Goal: Browse casually

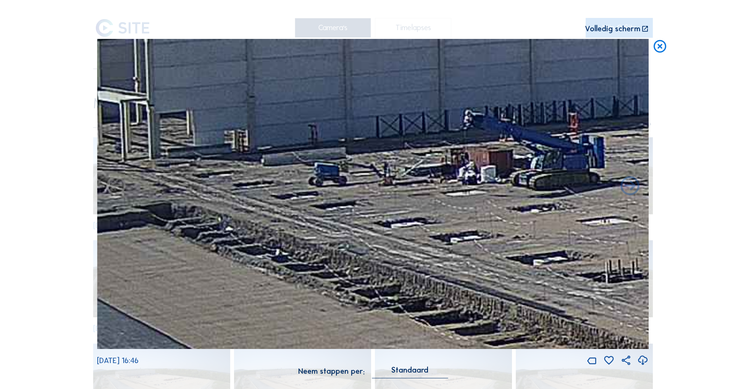
drag, startPoint x: 420, startPoint y: 207, endPoint x: 211, endPoint y: 128, distance: 222.9
click at [211, 128] on img at bounding box center [373, 194] width 552 height 310
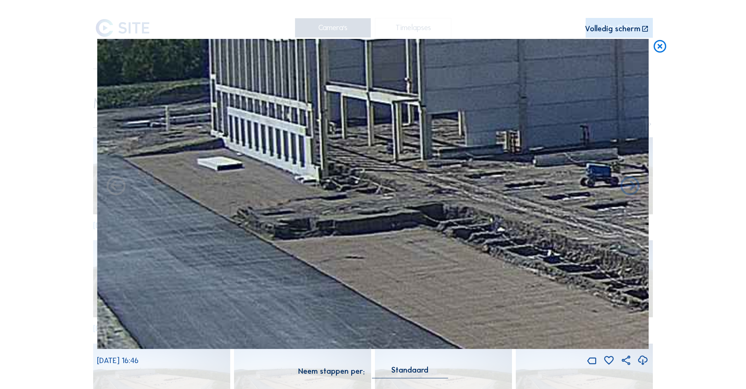
drag, startPoint x: 211, startPoint y: 128, endPoint x: 483, endPoint y: 128, distance: 271.8
click at [483, 128] on img at bounding box center [373, 194] width 552 height 310
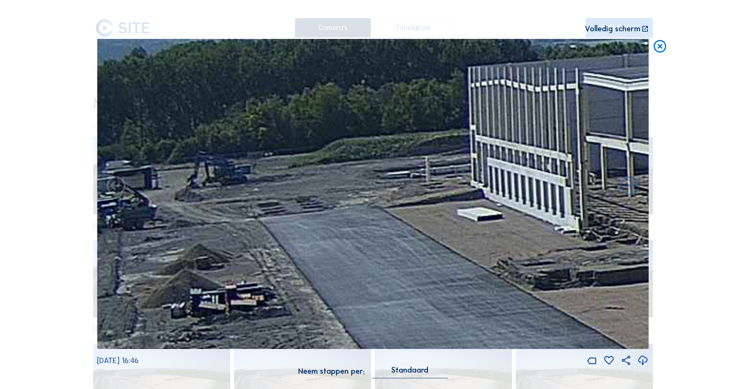
drag, startPoint x: 291, startPoint y: 132, endPoint x: 551, endPoint y: 183, distance: 264.9
click at [551, 183] on img at bounding box center [373, 194] width 552 height 310
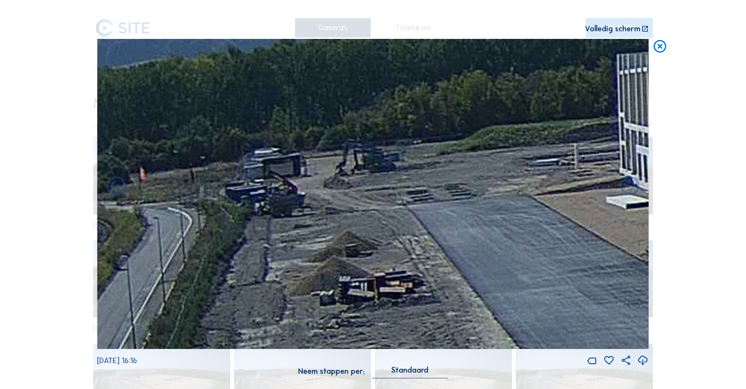
drag, startPoint x: 207, startPoint y: 181, endPoint x: 373, endPoint y: 149, distance: 169.8
click at [374, 149] on img at bounding box center [373, 194] width 552 height 310
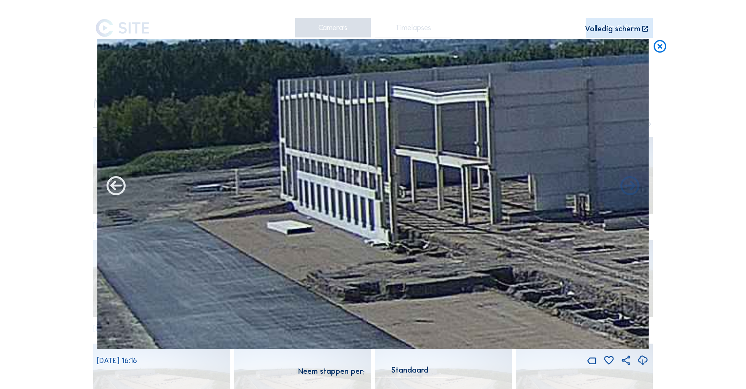
drag, startPoint x: 453, startPoint y: 156, endPoint x: 114, endPoint y: 181, distance: 340.0
click at [114, 181] on div "[DATE] 16:16" at bounding box center [373, 203] width 552 height 328
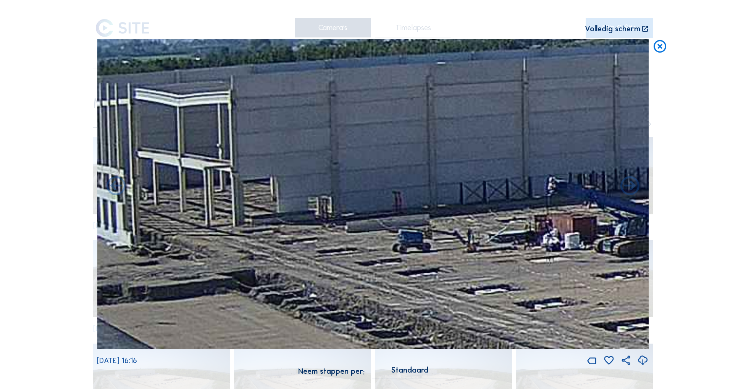
drag, startPoint x: 497, startPoint y: 203, endPoint x: 240, endPoint y: 205, distance: 257.7
click at [240, 205] on img at bounding box center [373, 194] width 552 height 310
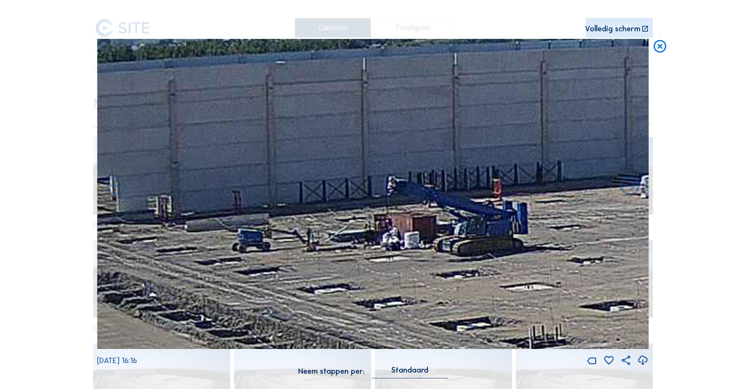
drag, startPoint x: 427, startPoint y: 189, endPoint x: 266, endPoint y: 189, distance: 160.4
click at [266, 189] on img at bounding box center [373, 194] width 552 height 310
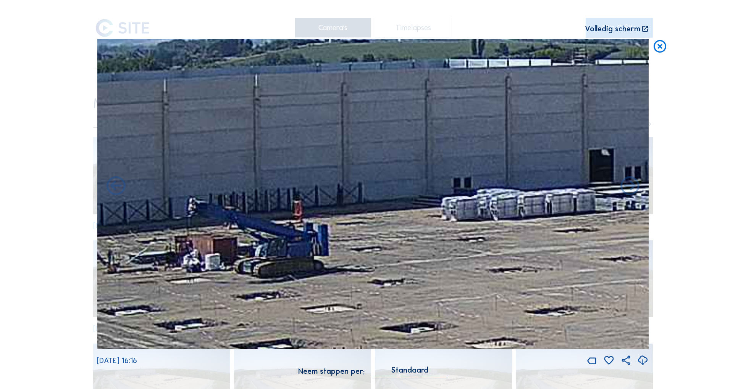
drag, startPoint x: 540, startPoint y: 151, endPoint x: 341, endPoint y: 173, distance: 200.5
click at [341, 173] on img at bounding box center [373, 194] width 552 height 310
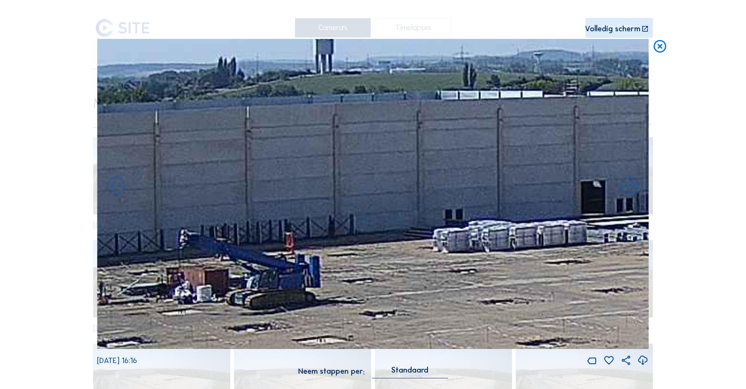
drag, startPoint x: 602, startPoint y: 159, endPoint x: 702, endPoint y: 165, distance: 99.8
click at [702, 165] on div "Scroll om door de tijd te reizen | Druk op de 'Alt'-knop + scroll om te Zoomen …" at bounding box center [373, 194] width 746 height 389
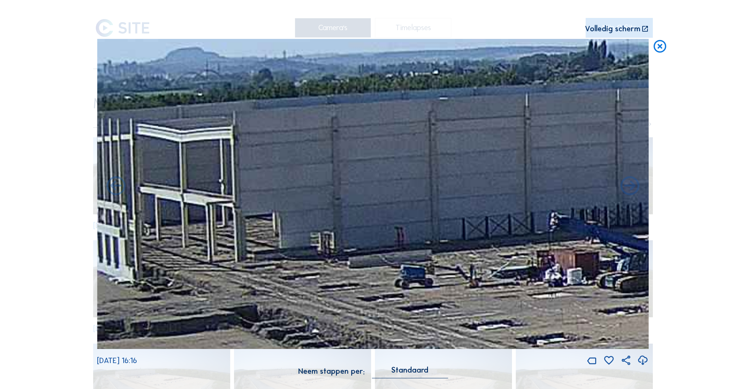
drag, startPoint x: 291, startPoint y: 180, endPoint x: 560, endPoint y: 189, distance: 268.6
click at [560, 189] on img at bounding box center [373, 194] width 552 height 310
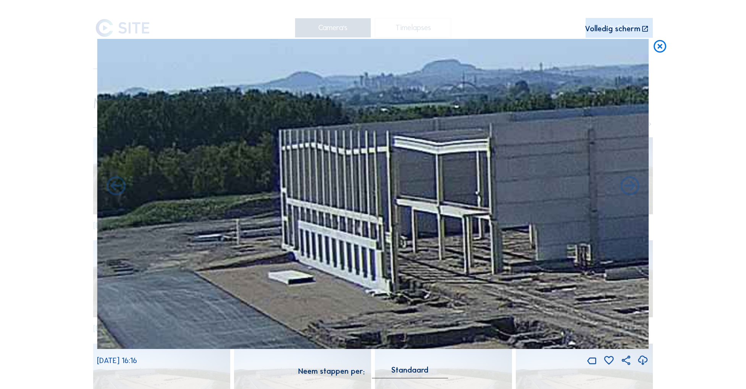
drag, startPoint x: 299, startPoint y: 158, endPoint x: 483, endPoint y: 166, distance: 183.8
click at [502, 166] on img at bounding box center [373, 194] width 552 height 310
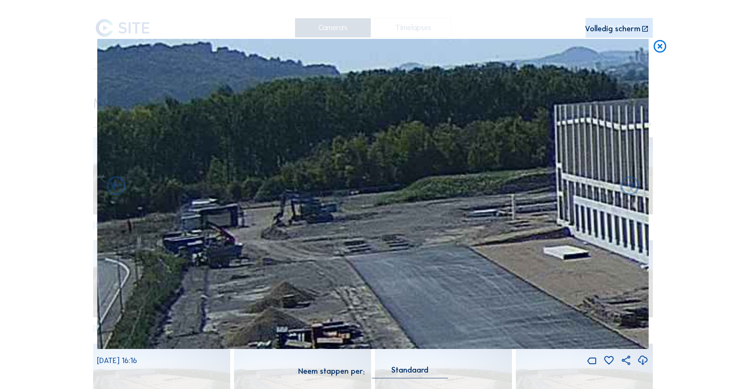
drag, startPoint x: 233, startPoint y: 159, endPoint x: 508, endPoint y: 134, distance: 276.4
click at [508, 134] on img at bounding box center [373, 194] width 552 height 310
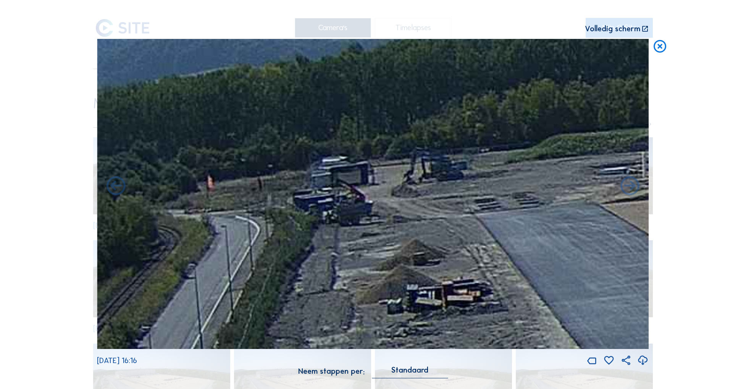
drag, startPoint x: 277, startPoint y: 155, endPoint x: 466, endPoint y: 113, distance: 193.3
click at [466, 113] on img at bounding box center [373, 194] width 552 height 310
